Goal: Transaction & Acquisition: Obtain resource

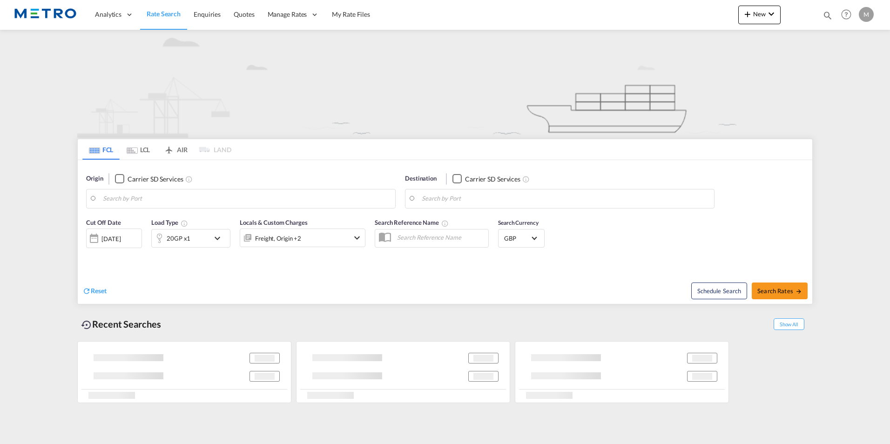
type input "OL8"
type input "Mombasa, KEMBA"
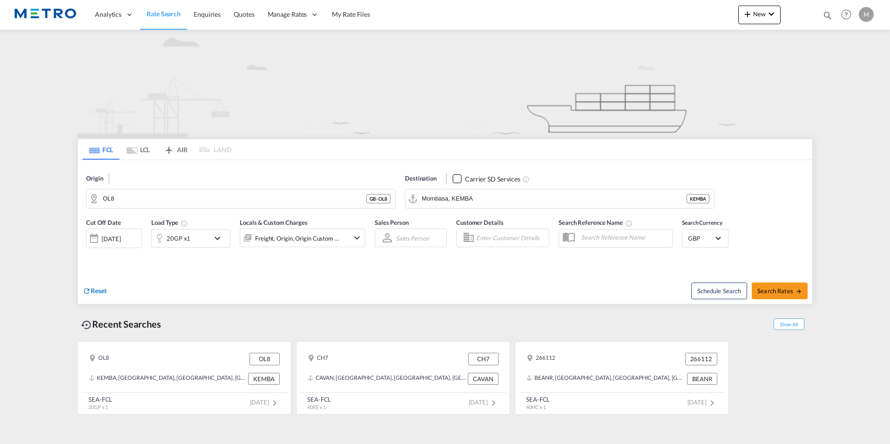
click at [96, 287] on span "Reset" at bounding box center [99, 291] width 16 height 8
click at [159, 194] on body "Analytics Reports Dashboard Rate Search Enquiries Quotes" at bounding box center [445, 222] width 890 height 444
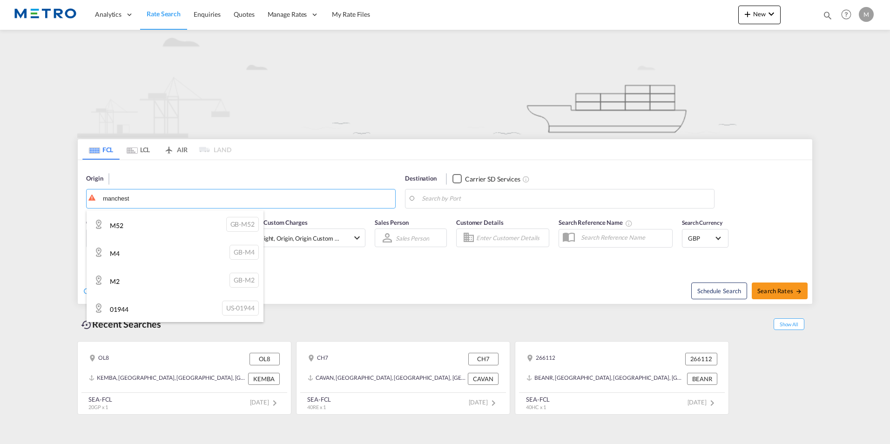
type input "manchest"
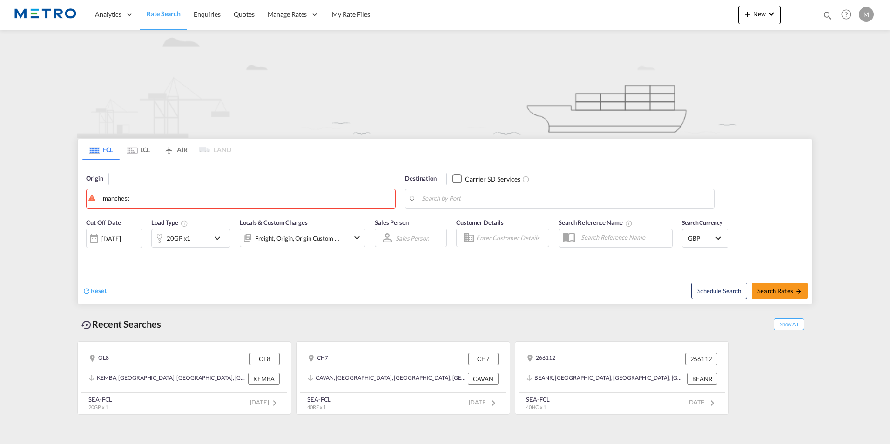
drag, startPoint x: 159, startPoint y: 194, endPoint x: 155, endPoint y: 205, distance: 11.8
click at [154, 198] on body "Analytics Reports Dashboard Rate Search Enquiries Quotes" at bounding box center [445, 222] width 890 height 444
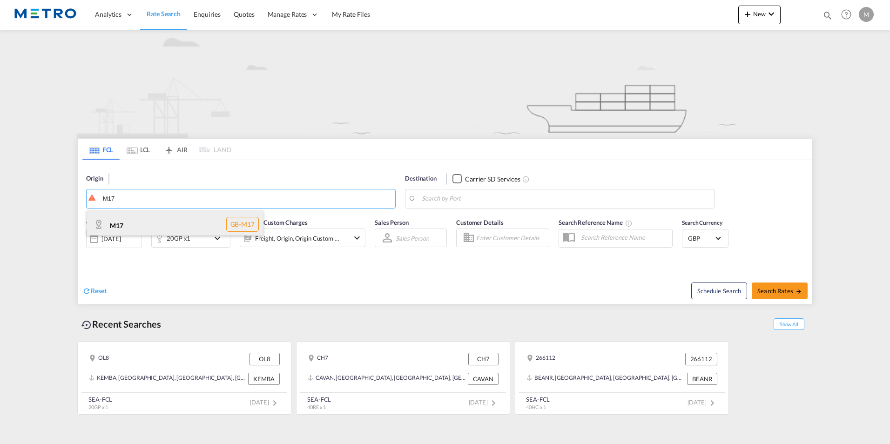
type input "M17"
click at [153, 212] on div "M17 GB-M17" at bounding box center [175, 224] width 177 height 28
click at [469, 206] on md-autocomplete-wrap "Mombasa, KEMBA" at bounding box center [566, 201] width 288 height 19
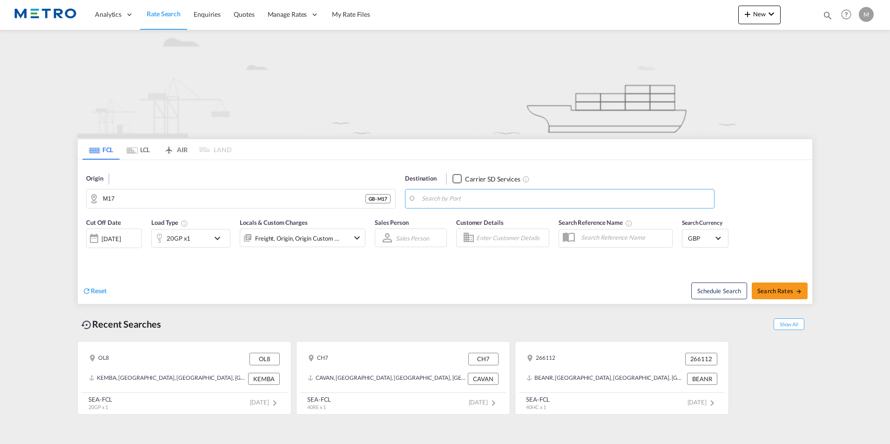
click at [486, 195] on body "Analytics Reports Dashboard Rate Search Enquiries Quotes" at bounding box center [445, 222] width 890 height 444
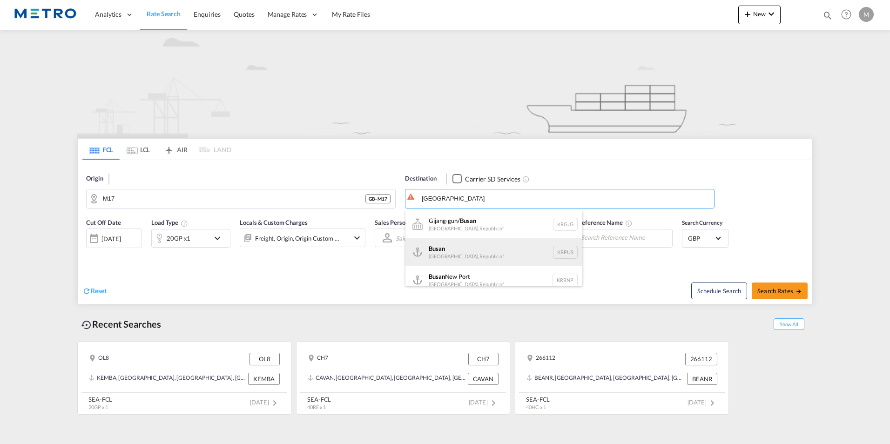
click at [473, 250] on div "Busan Korea, Republic of KRPUS" at bounding box center [493, 252] width 177 height 28
type input "Busan, KRPUS"
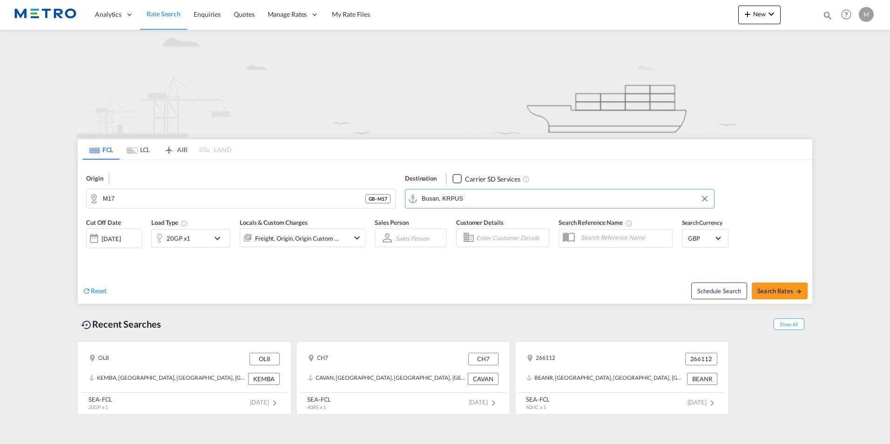
click at [207, 235] on div "20GP x1" at bounding box center [181, 238] width 58 height 19
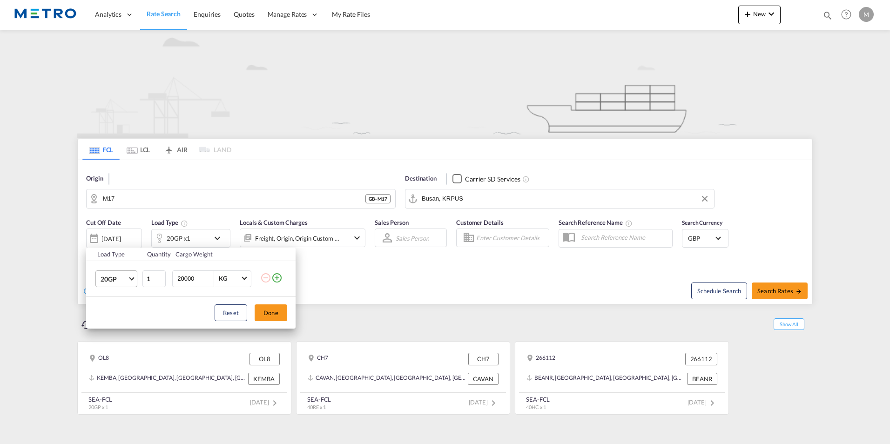
click at [127, 273] on md-select-value "20GP" at bounding box center [118, 279] width 37 height 16
click at [121, 302] on md-option "40GP" at bounding box center [124, 301] width 63 height 22
click at [276, 309] on button "Done" at bounding box center [270, 312] width 33 height 17
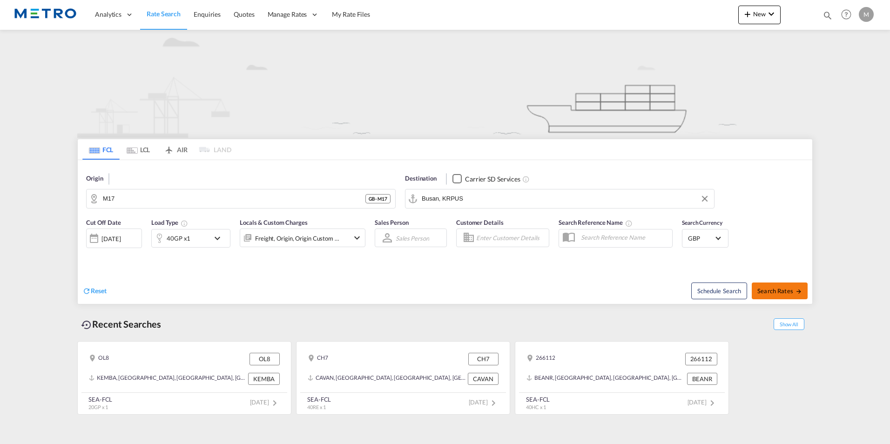
click at [794, 294] on span "Search Rates" at bounding box center [779, 290] width 45 height 7
type input "M17 to KRPUS / [DATE]"
